Goal: Information Seeking & Learning: Learn about a topic

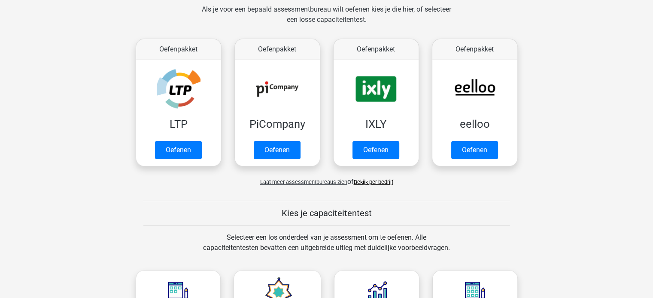
scroll to position [112, 0]
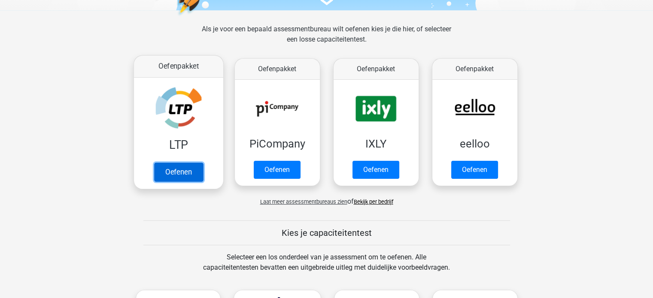
click at [182, 175] on link "Oefenen" at bounding box center [178, 172] width 49 height 19
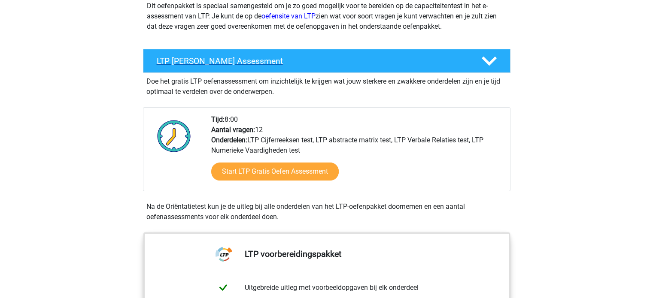
scroll to position [118, 0]
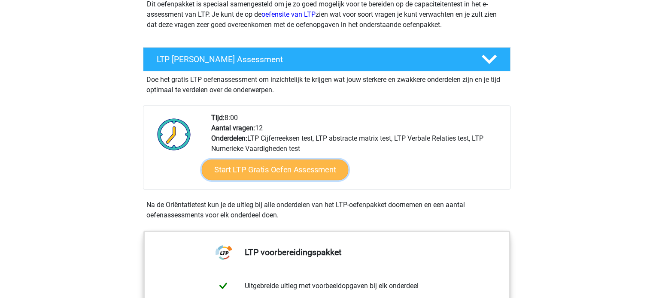
click at [267, 173] on link "Start LTP Gratis Oefen Assessment" at bounding box center [274, 170] width 147 height 21
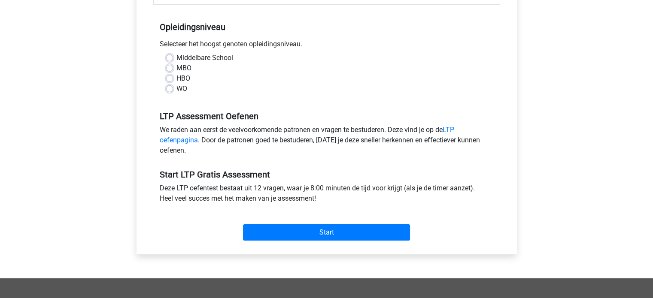
scroll to position [170, 0]
